Goal: Information Seeking & Learning: Learn about a topic

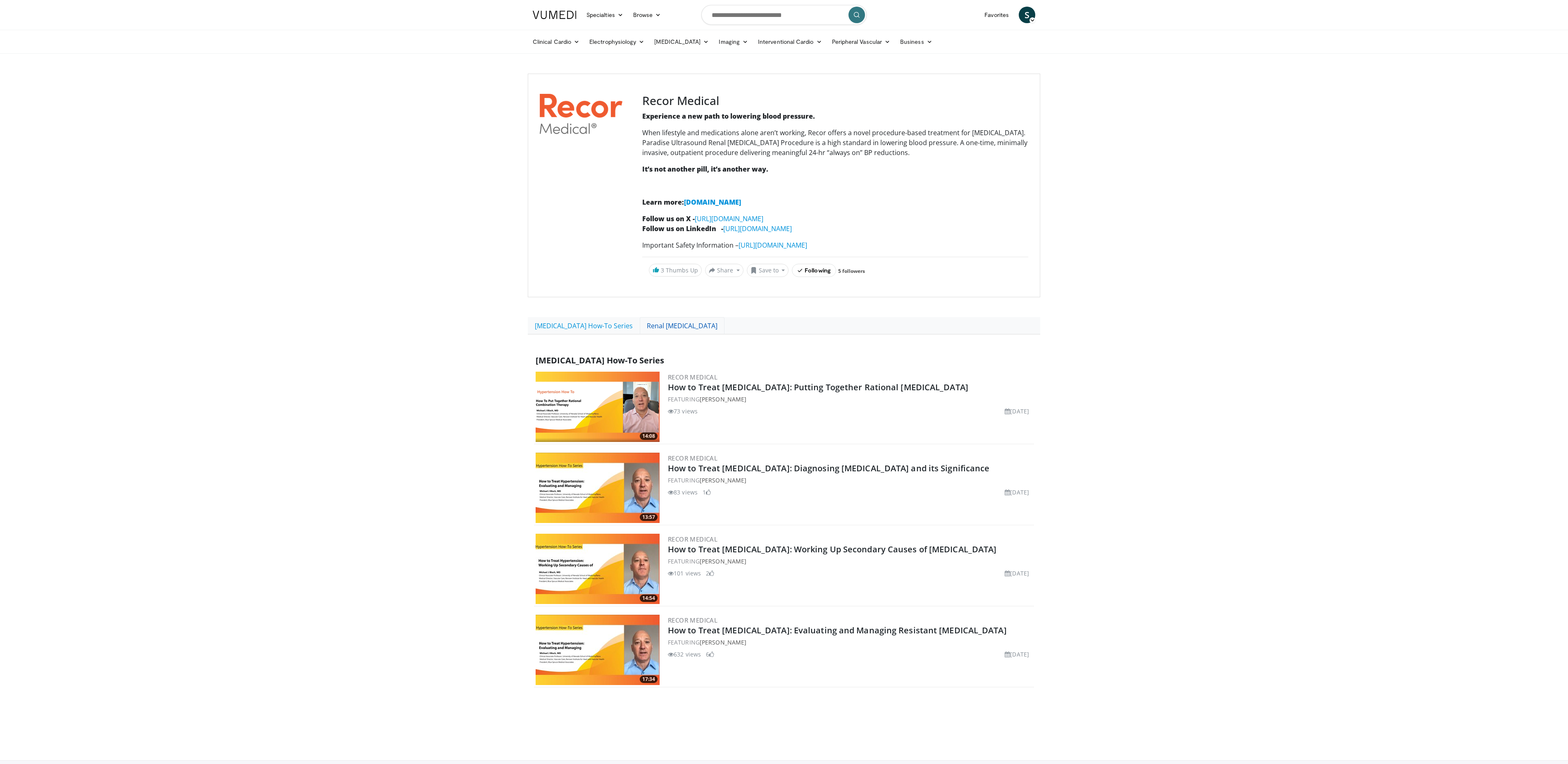
click at [659, 328] on link "Renal [MEDICAL_DATA]" at bounding box center [682, 325] width 84 height 17
